Goal: Task Accomplishment & Management: Use online tool/utility

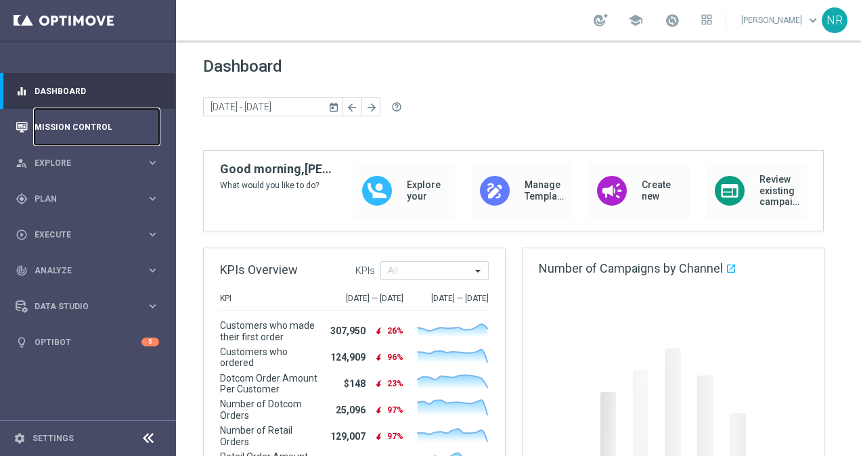
click at [88, 134] on link "Mission Control" at bounding box center [97, 127] width 125 height 36
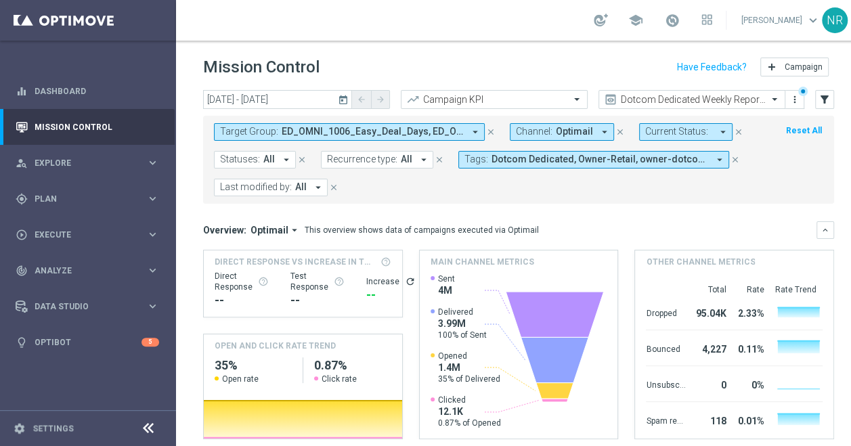
click at [477, 126] on icon "arrow_drop_down" at bounding box center [475, 132] width 12 height 12
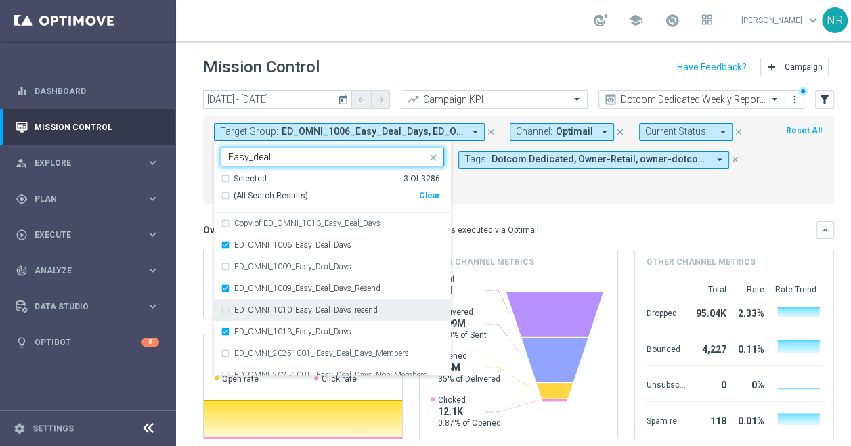
scroll to position [11, 0]
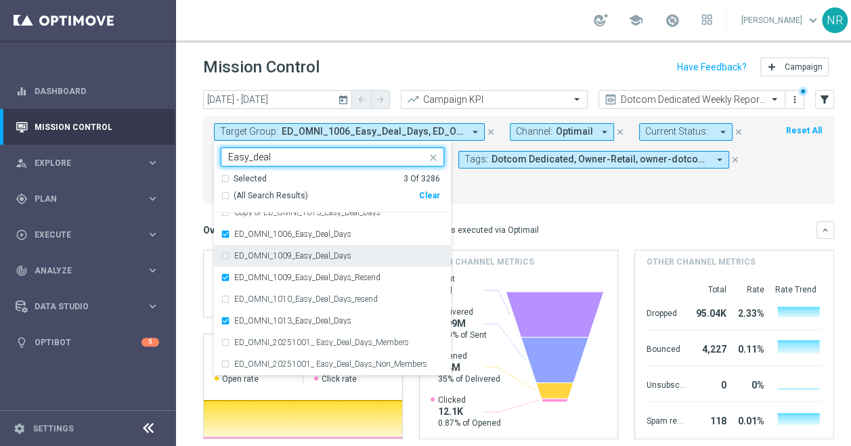
type input "Easy_deal"
click at [567, 205] on mini-dashboard "Overview: Optimail arrow_drop_down This overview shows data of campaigns execut…" at bounding box center [518, 328] width 631 height 249
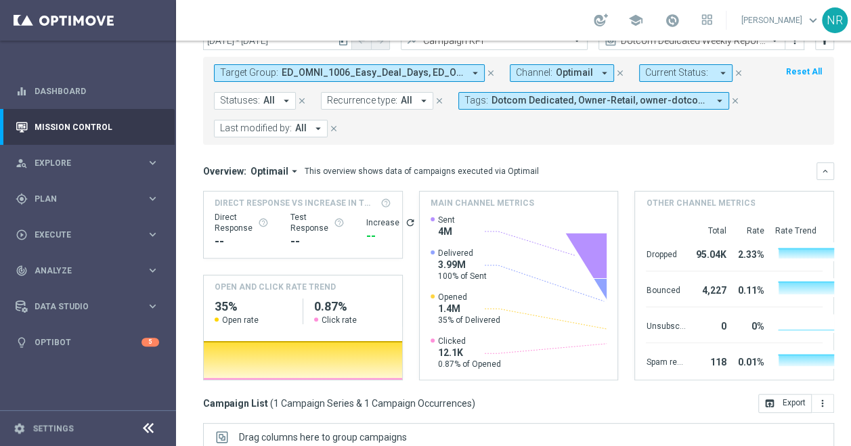
scroll to position [0, 199]
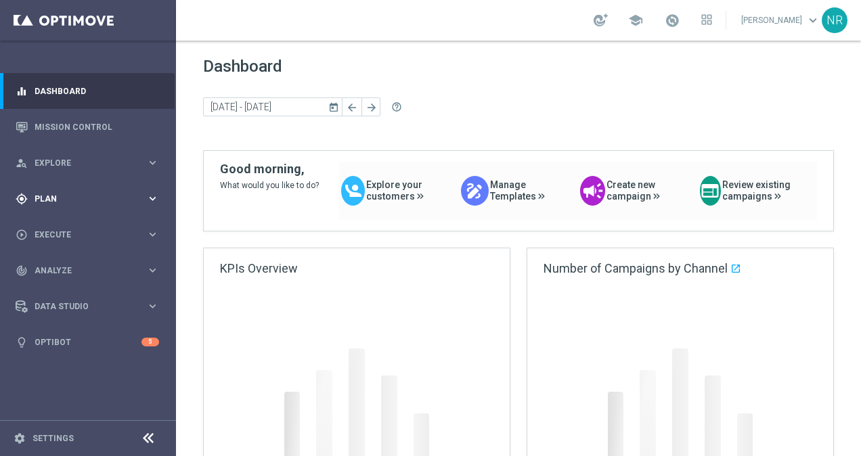
click at [59, 190] on div "gps_fixed Plan keyboard_arrow_right" at bounding box center [87, 199] width 175 height 36
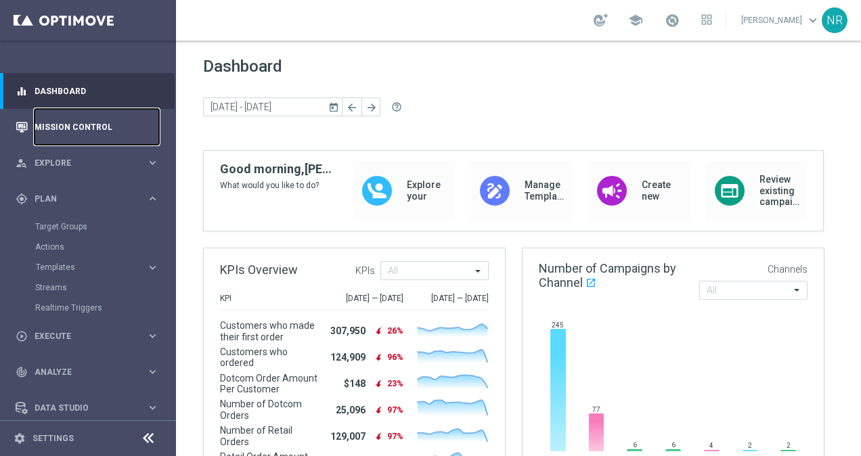
click at [60, 129] on link "Mission Control" at bounding box center [97, 127] width 125 height 36
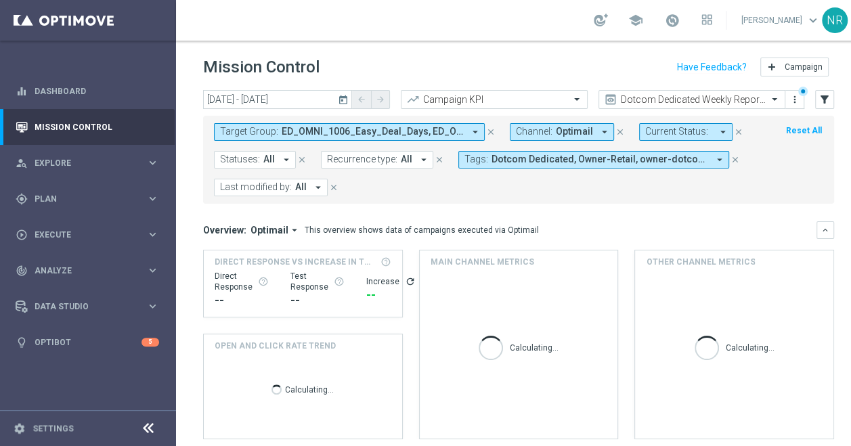
click at [466, 134] on button "Target Group: ED_OMNI_1006_Easy_Deal_Days, ED_OMNI_1009_Easy_Deal_Days_Resend, …" at bounding box center [349, 132] width 271 height 18
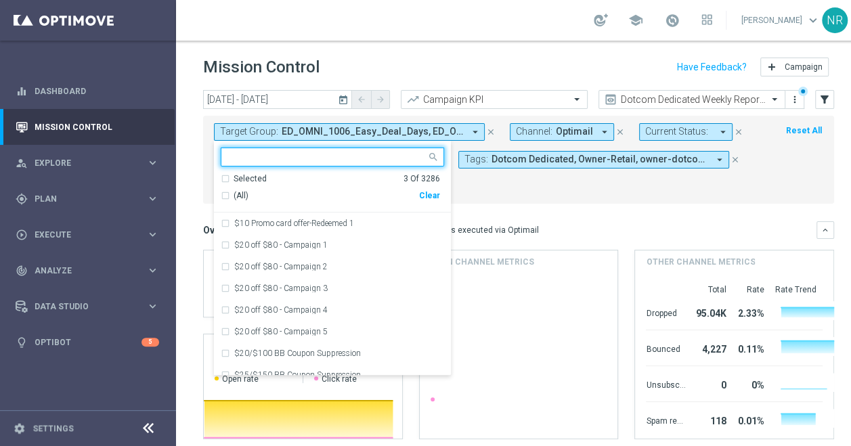
click at [0, 0] on div "Clear" at bounding box center [0, 0] width 0 height 0
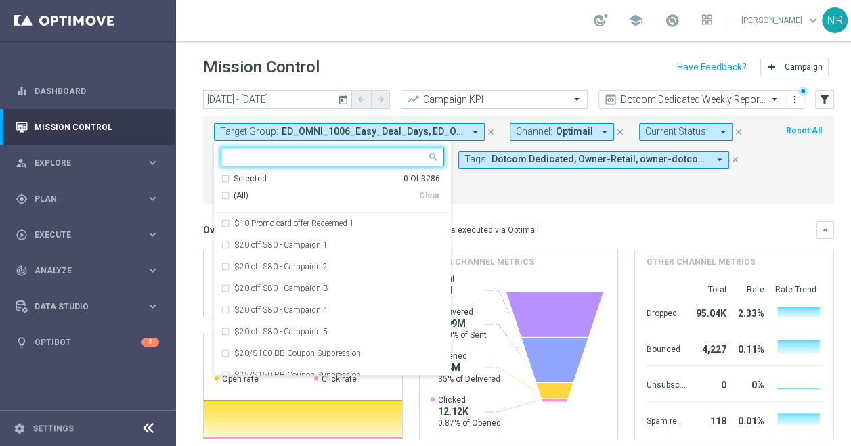
click at [328, 157] on input "text" at bounding box center [327, 158] width 198 height 12
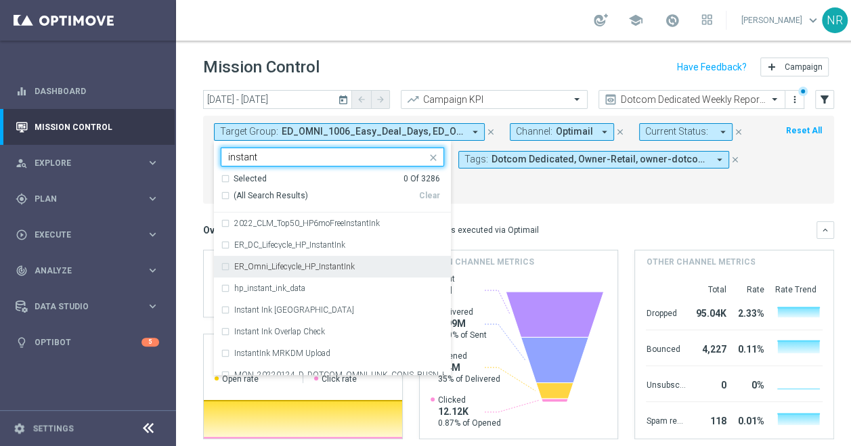
click at [325, 268] on label "ER_Omni_Lifecycle_HP_InstantInk" at bounding box center [294, 267] width 121 height 8
type input "instant"
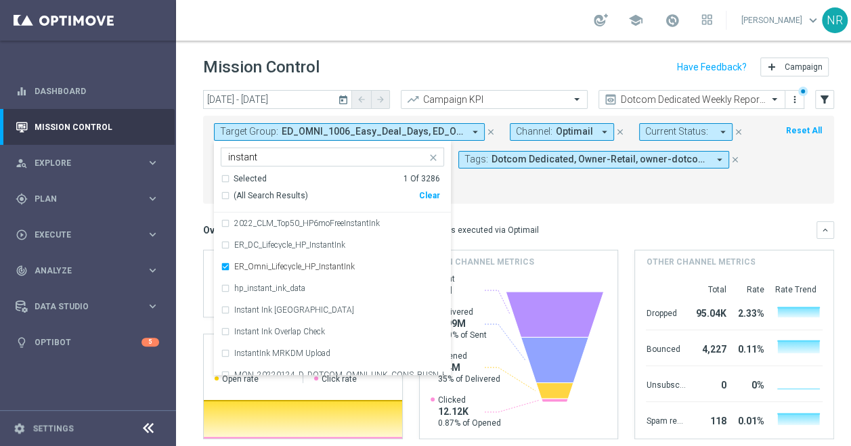
click at [580, 201] on div "Target Group: ED_OMNI_1006_Easy_Deal_Days, ED_OMNI_1009_Easy_Deal_Days_Resend, …" at bounding box center [518, 160] width 631 height 88
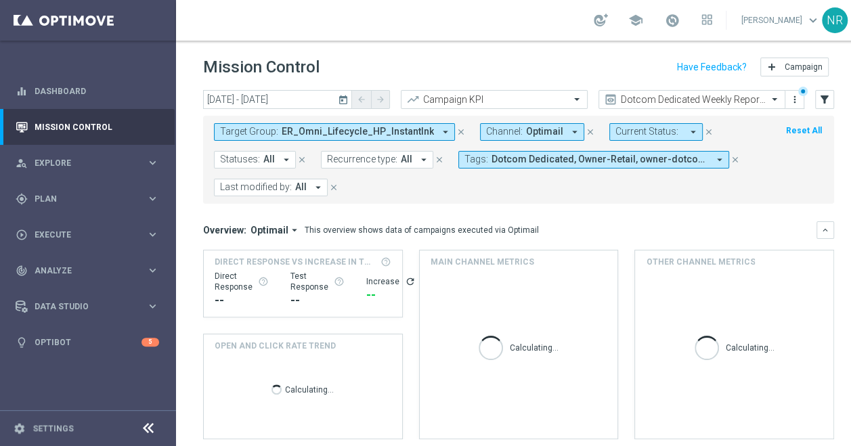
click at [345, 97] on icon "today" at bounding box center [344, 99] width 12 height 12
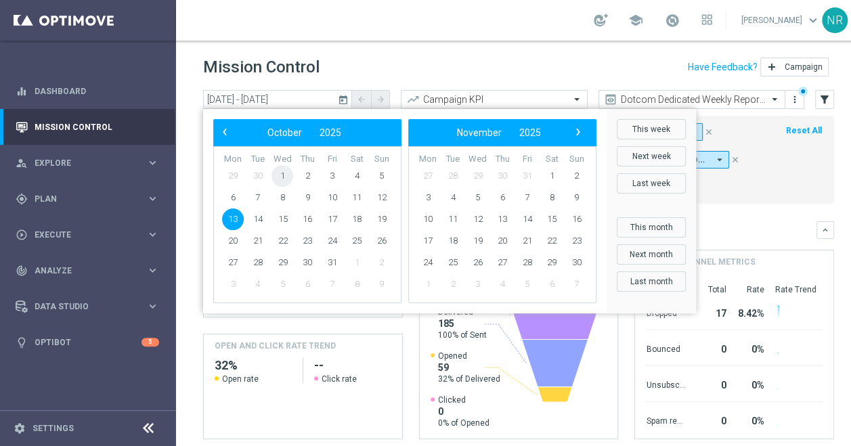
click at [286, 171] on span "1" at bounding box center [282, 176] width 22 height 22
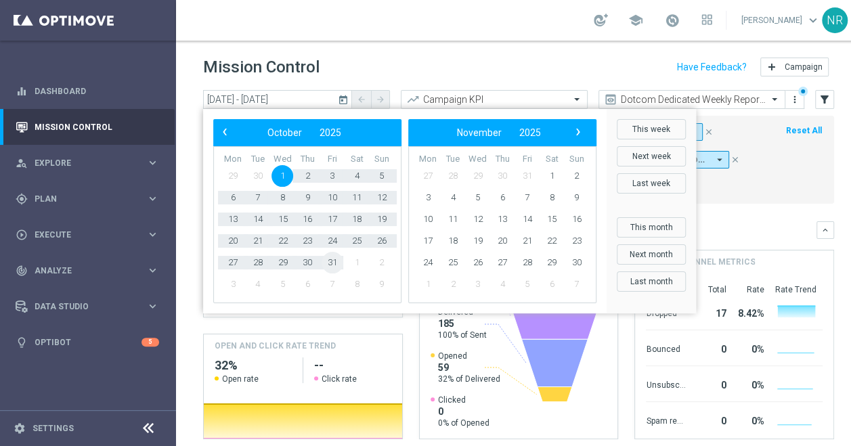
click at [330, 257] on span "31" at bounding box center [333, 263] width 22 height 22
type input "[DATE] - [DATE]"
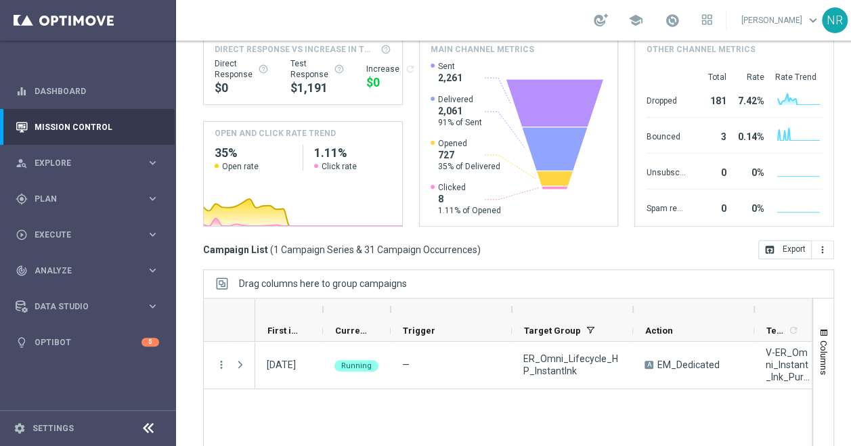
scroll to position [274, 0]
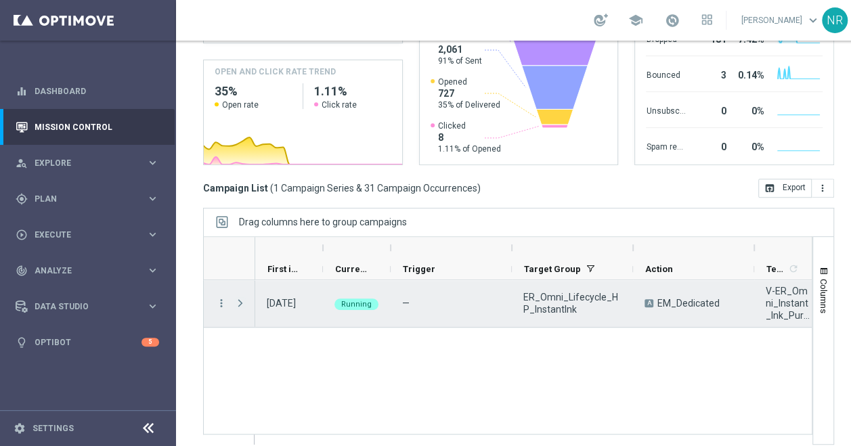
click at [242, 299] on span "Press SPACE to select this row." at bounding box center [240, 303] width 12 height 11
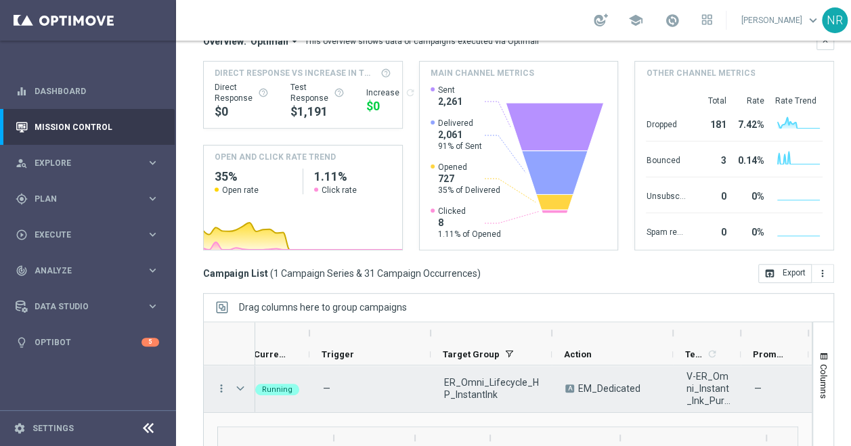
scroll to position [0, 81]
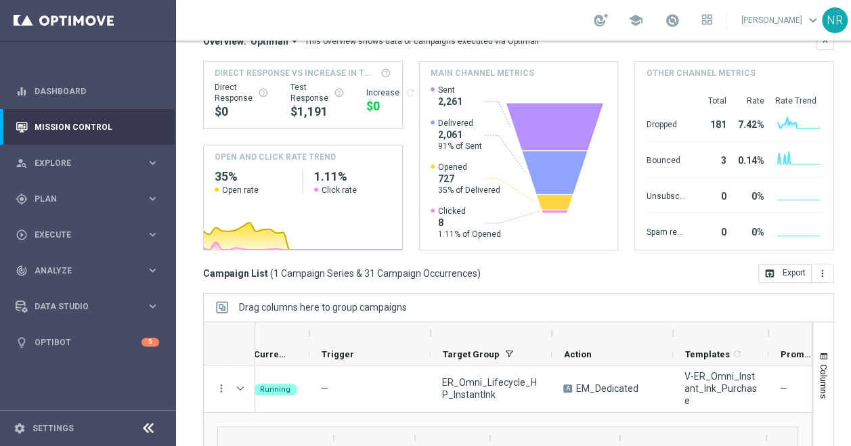
drag, startPoint x: 741, startPoint y: 320, endPoint x: 768, endPoint y: 318, distance: 27.9
click at [768, 322] on div at bounding box center [768, 333] width 5 height 22
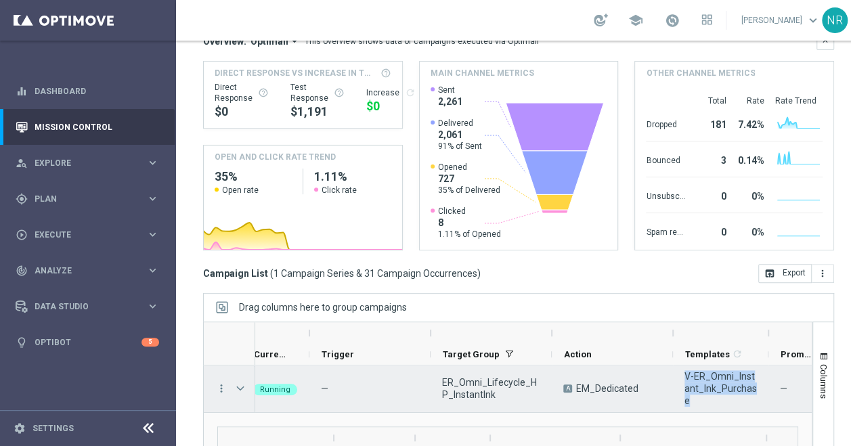
drag, startPoint x: 754, startPoint y: 380, endPoint x: 680, endPoint y: 371, distance: 74.4
click at [680, 371] on div "V-ER_Omni_Instant_Ink_Purchase" at bounding box center [720, 389] width 95 height 47
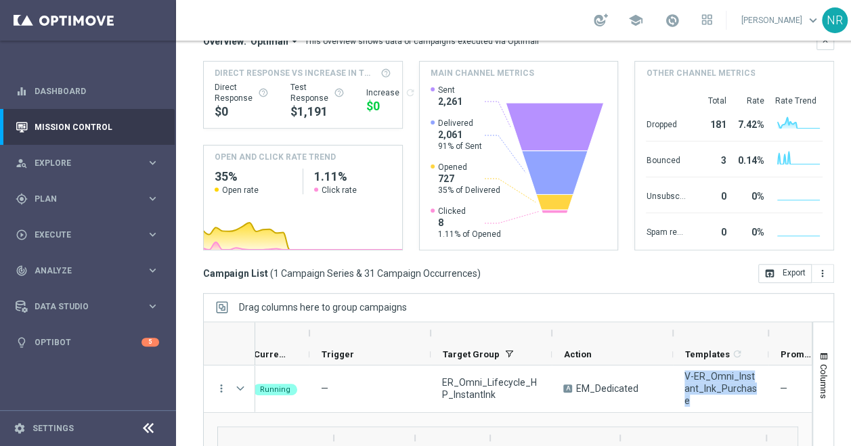
drag, startPoint x: 682, startPoint y: 370, endPoint x: 698, endPoint y: 370, distance: 15.6
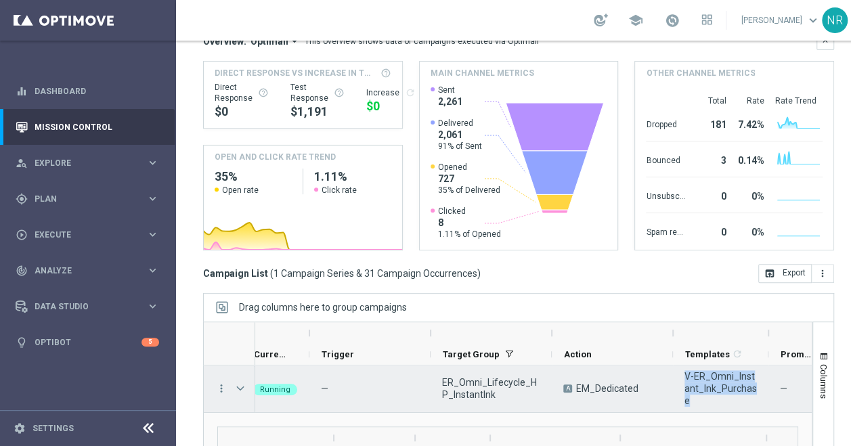
copy span "V-ER_Omni_Instant_Ink_Purchase"
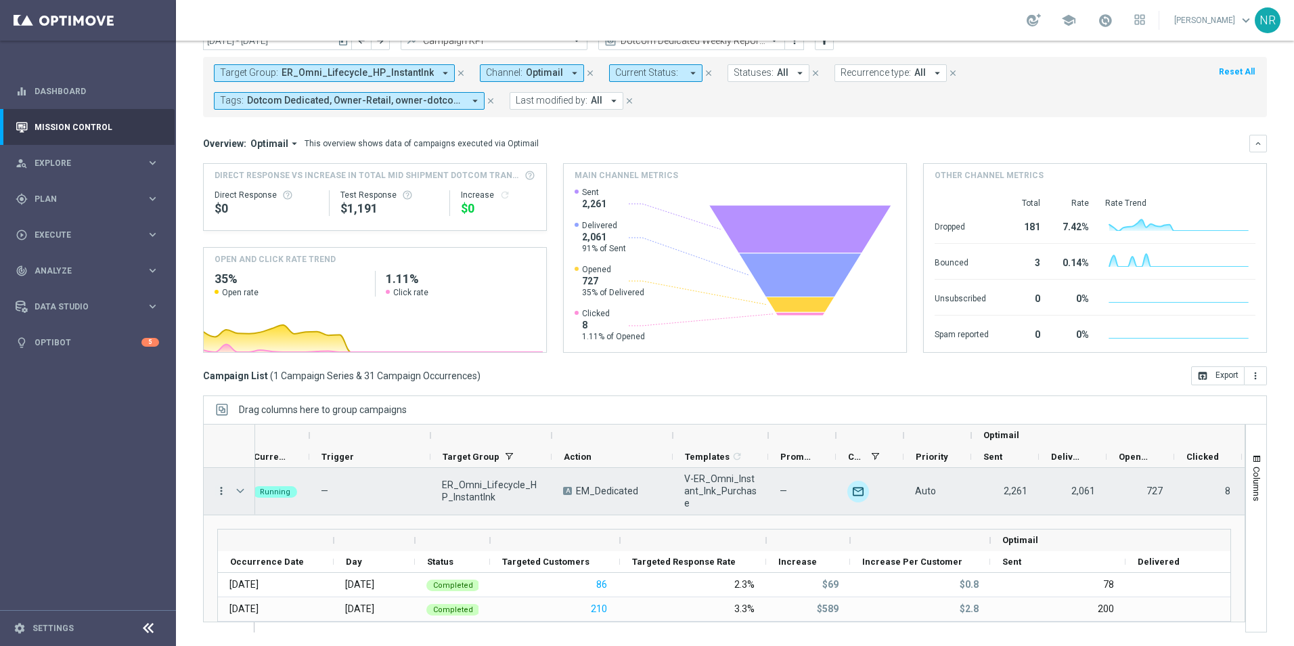
click at [218, 456] on icon "more_vert" at bounding box center [221, 491] width 12 height 12
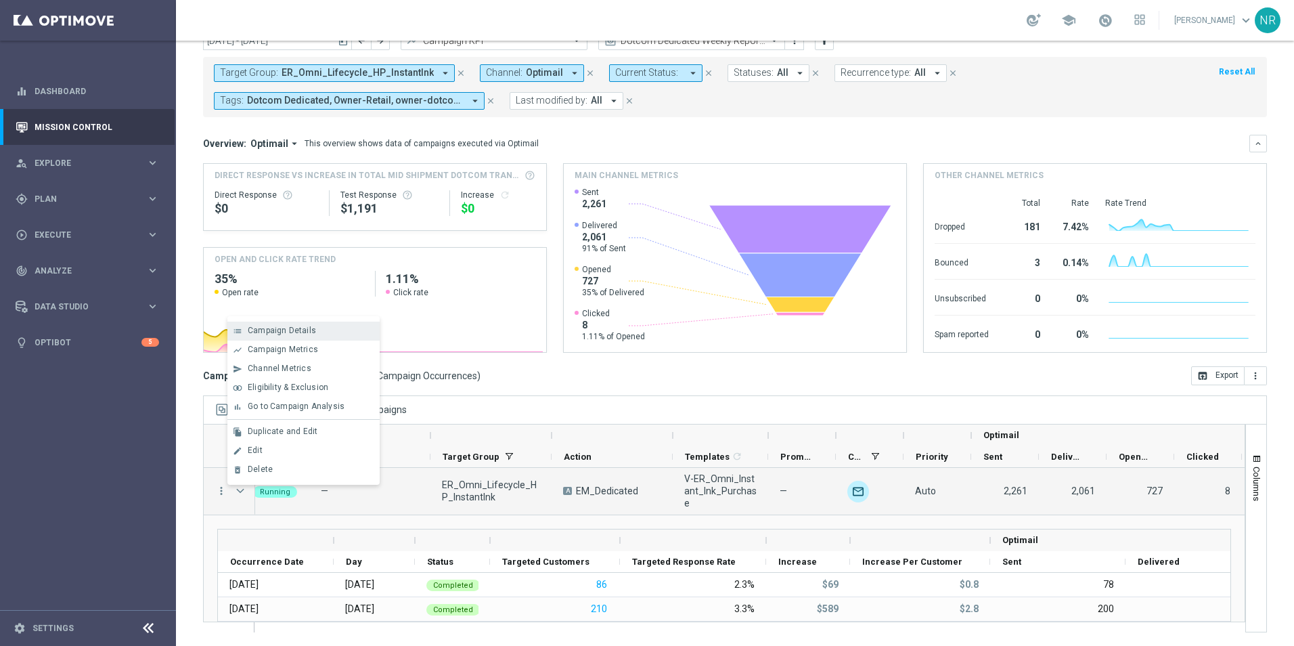
click at [306, 326] on span "Campaign Details" at bounding box center [282, 330] width 68 height 9
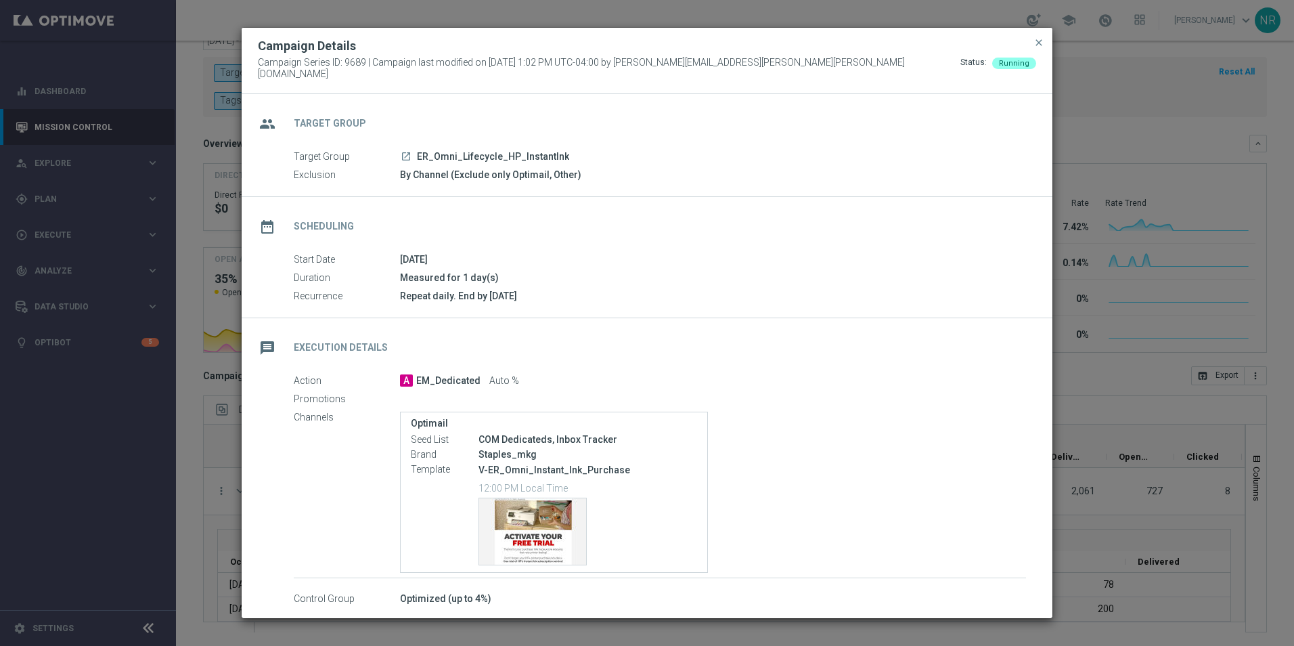
scroll to position [60, 0]
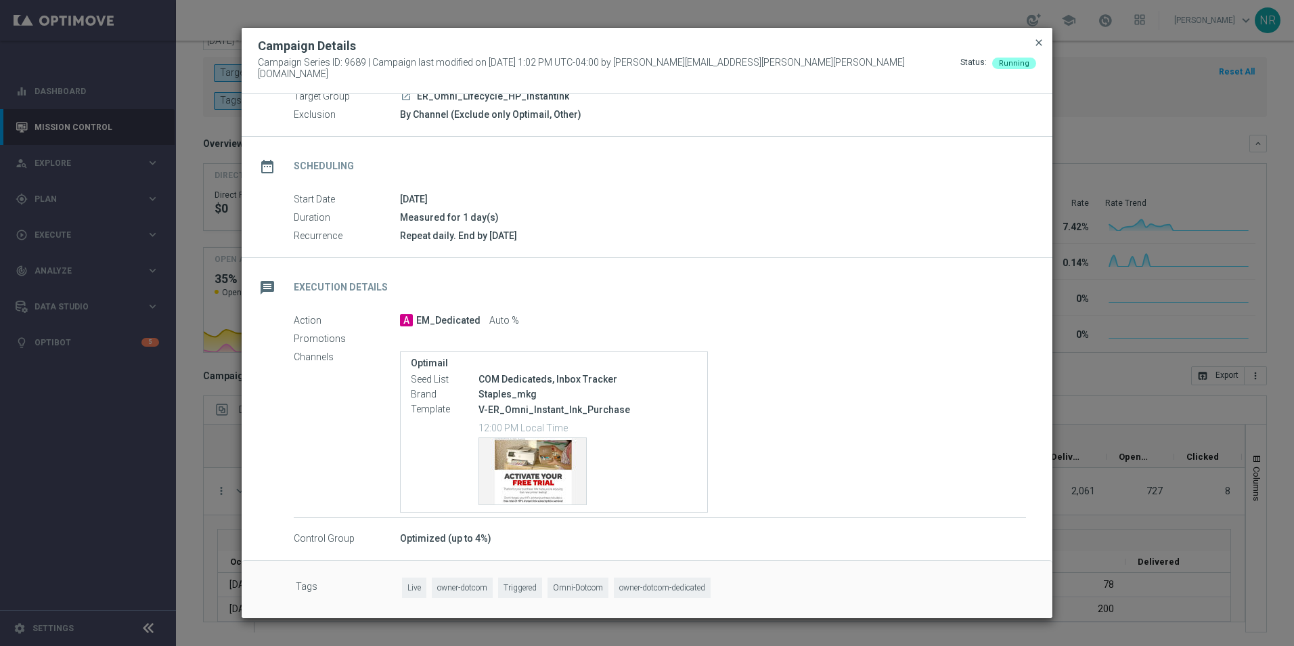
click at [860, 48] on span "close" at bounding box center [1039, 42] width 11 height 11
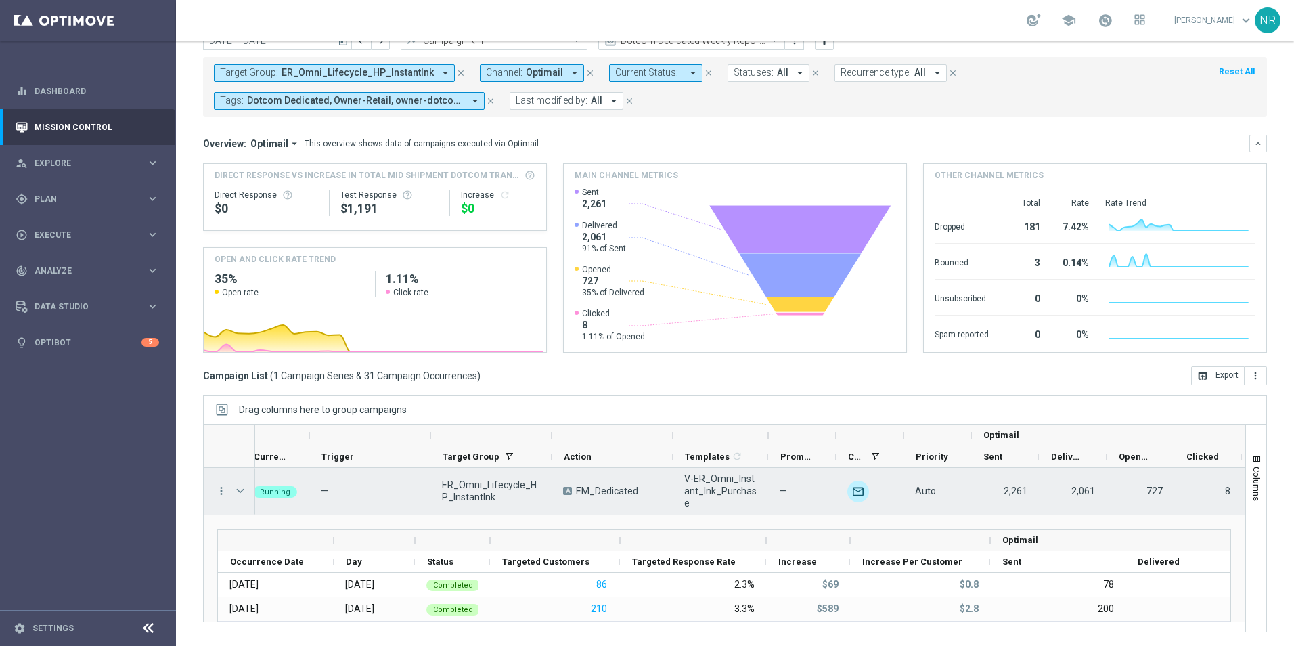
click at [496, 456] on span "ER_Omni_Lifecycle_HP_InstantInk" at bounding box center [491, 491] width 98 height 24
drag, startPoint x: 504, startPoint y: 504, endPoint x: 433, endPoint y: 487, distance: 73.2
click at [433, 456] on div "ER_Omni_Lifecycle_HP_InstantInk" at bounding box center [491, 491] width 121 height 47
drag, startPoint x: 757, startPoint y: 496, endPoint x: 687, endPoint y: 484, distance: 70.7
click at [687, 456] on div "V-ER_Omni_Instant_Ink_Purchase" at bounding box center [720, 491] width 95 height 47
